Goal: Find specific fact

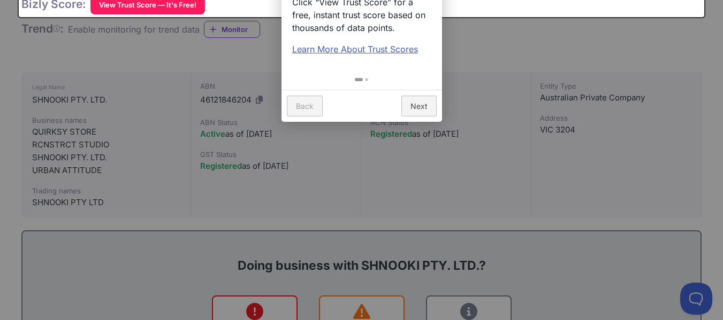
click at [156, 179] on div at bounding box center [361, 160] width 723 height 320
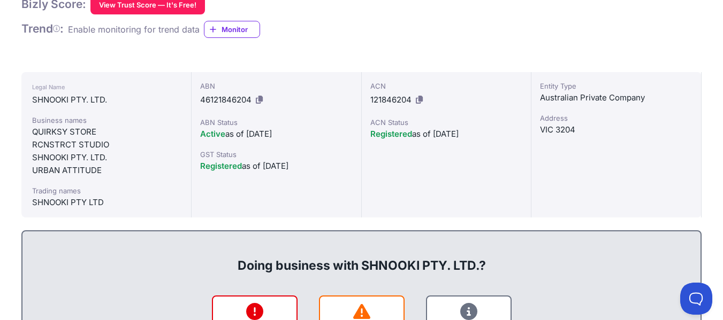
click at [384, 98] on span "121846204" at bounding box center [390, 100] width 41 height 10
copy div "121846204"
click at [220, 100] on span "46121846204" at bounding box center [225, 100] width 51 height 10
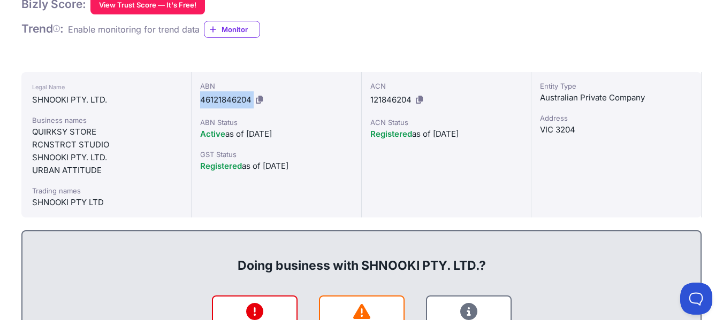
copy div "46121846204"
